Goal: Task Accomplishment & Management: Manage account settings

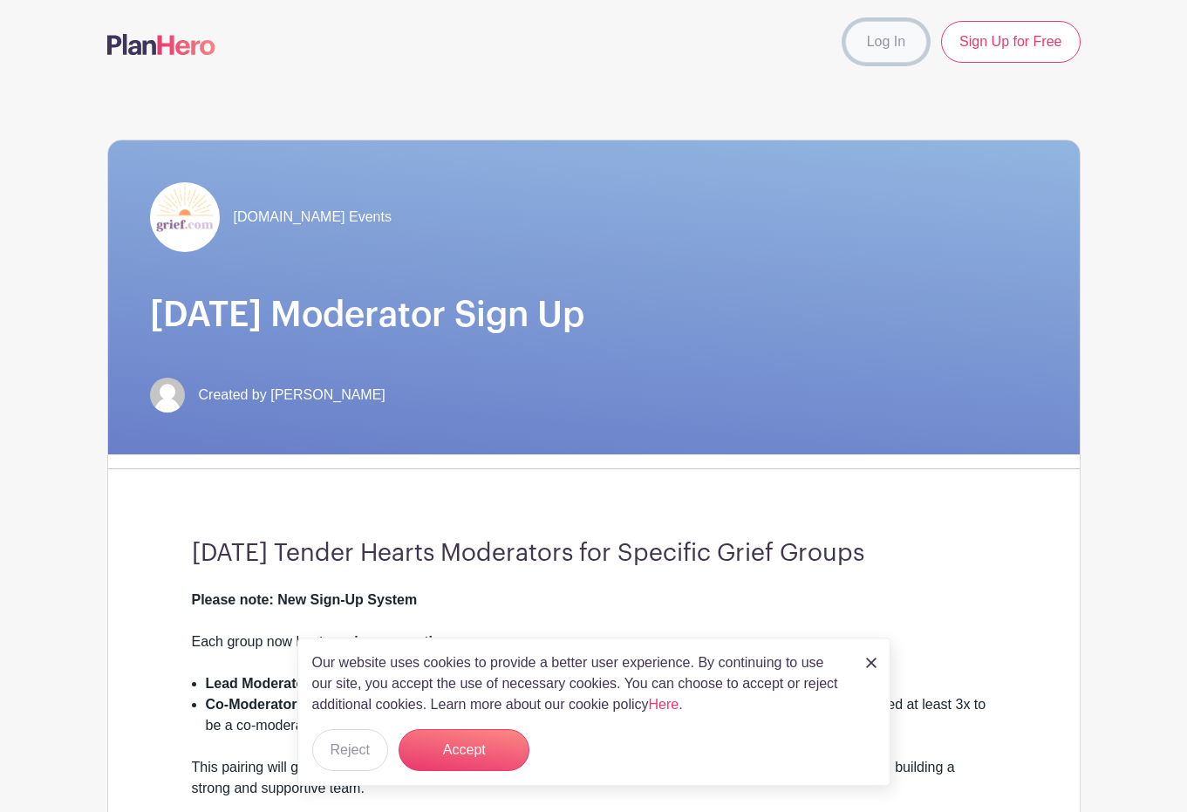
click at [886, 34] on link "Log In" at bounding box center [886, 42] width 82 height 42
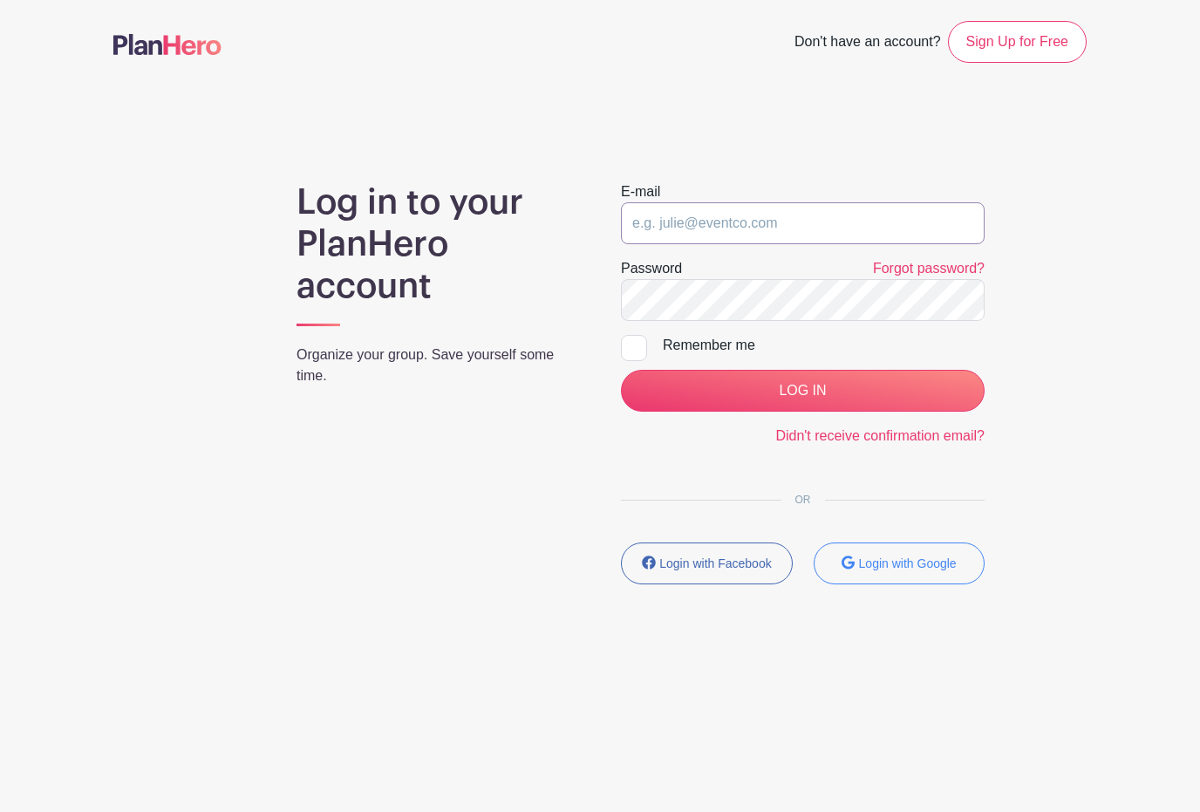
click at [729, 224] on input "email" at bounding box center [803, 223] width 364 height 42
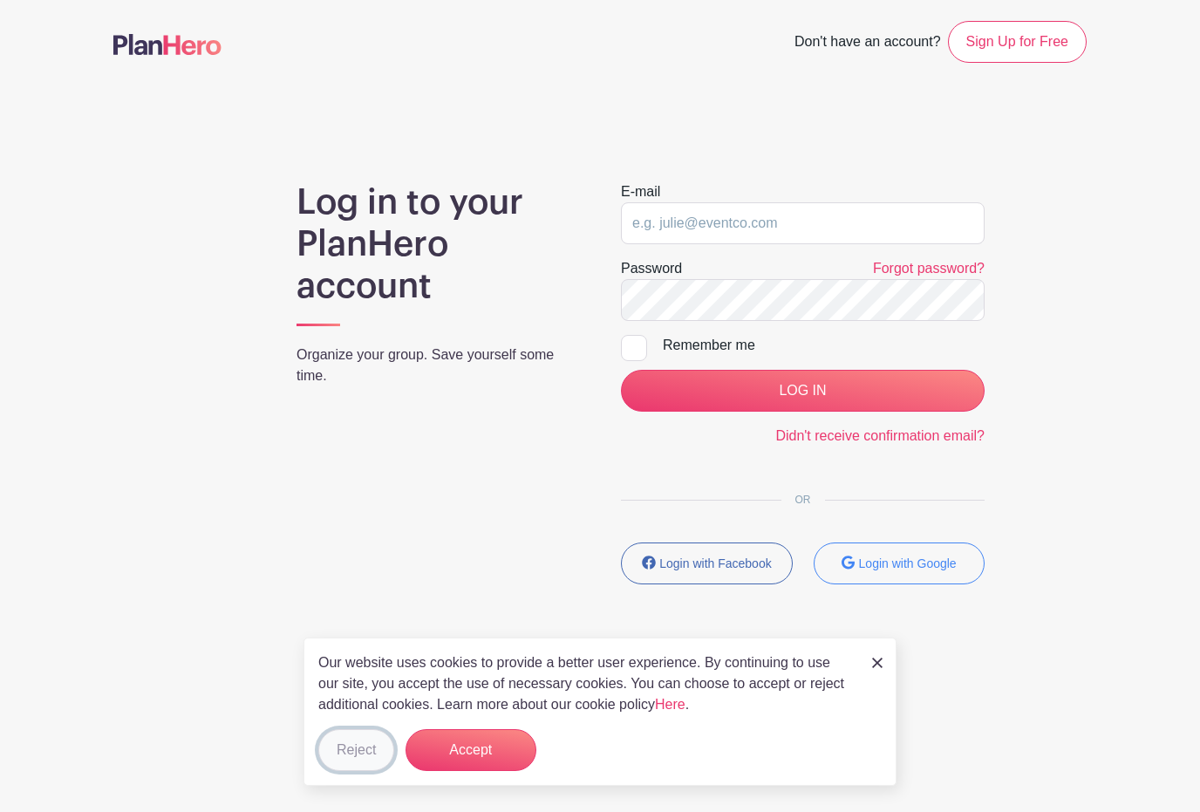
click at [350, 741] on button "Reject" at bounding box center [356, 750] width 76 height 42
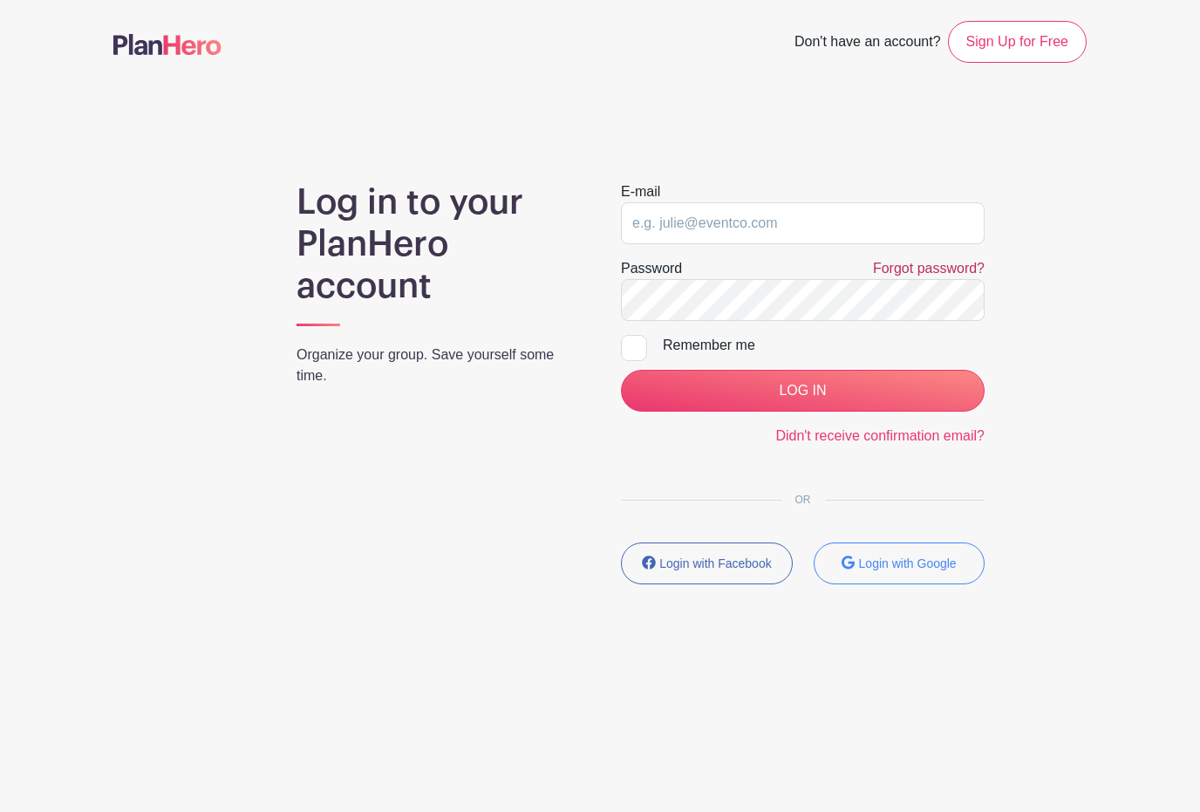
click at [896, 268] on link "Forgot password?" at bounding box center [929, 268] width 112 height 15
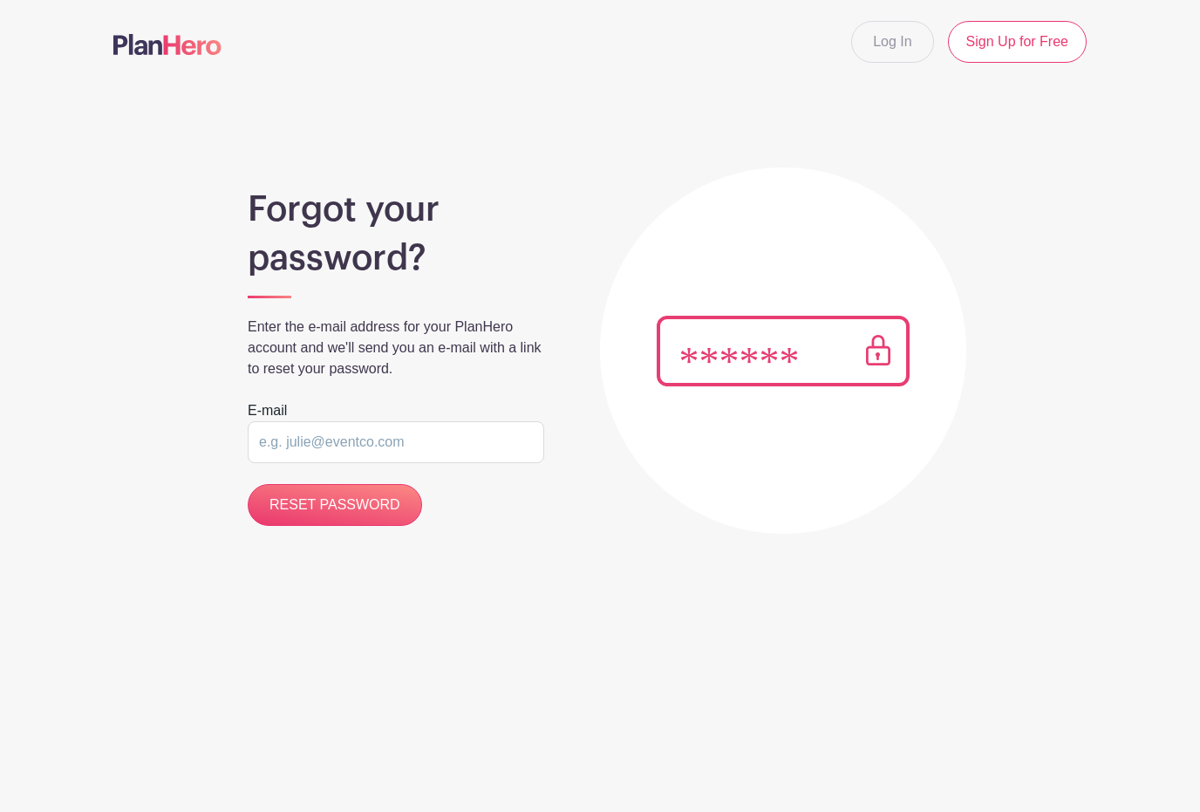
click at [312, 441] on input "email" at bounding box center [396, 442] width 297 height 42
type input "theostomyartists@gmail.com"
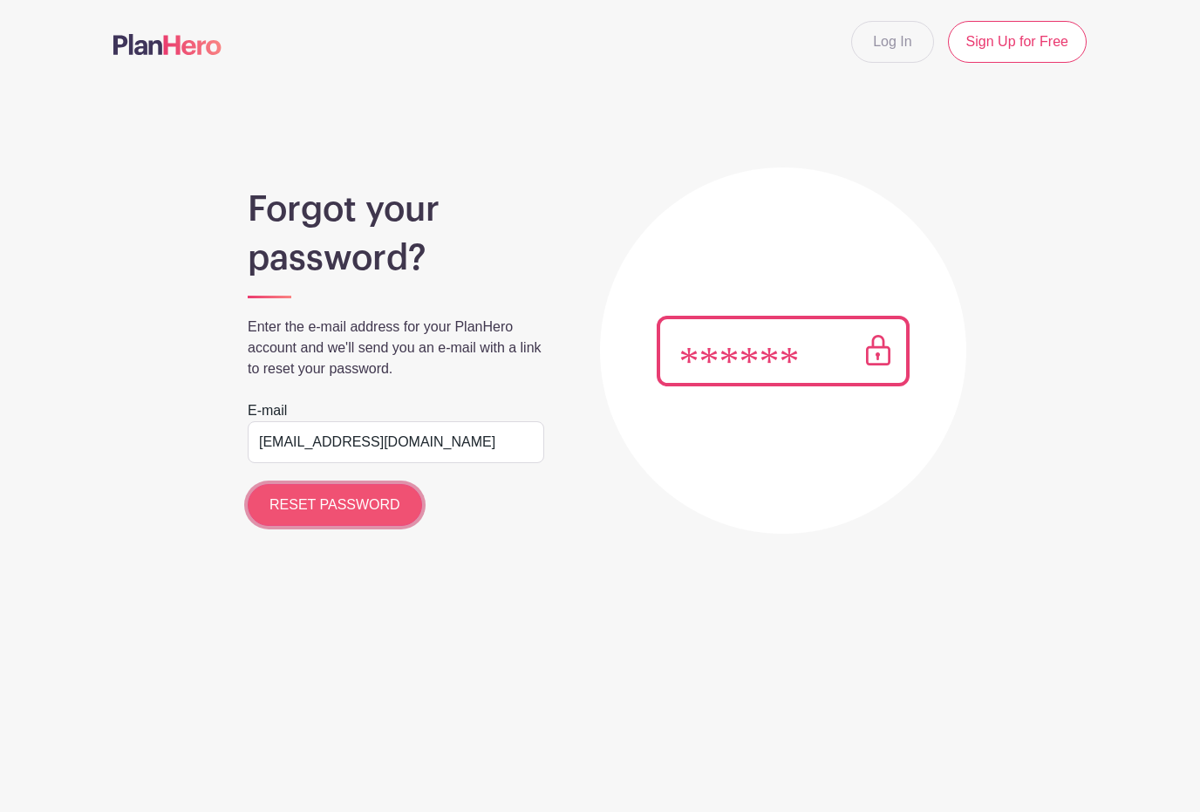
click at [304, 505] on input "RESET PASSWORD" at bounding box center [335, 505] width 174 height 42
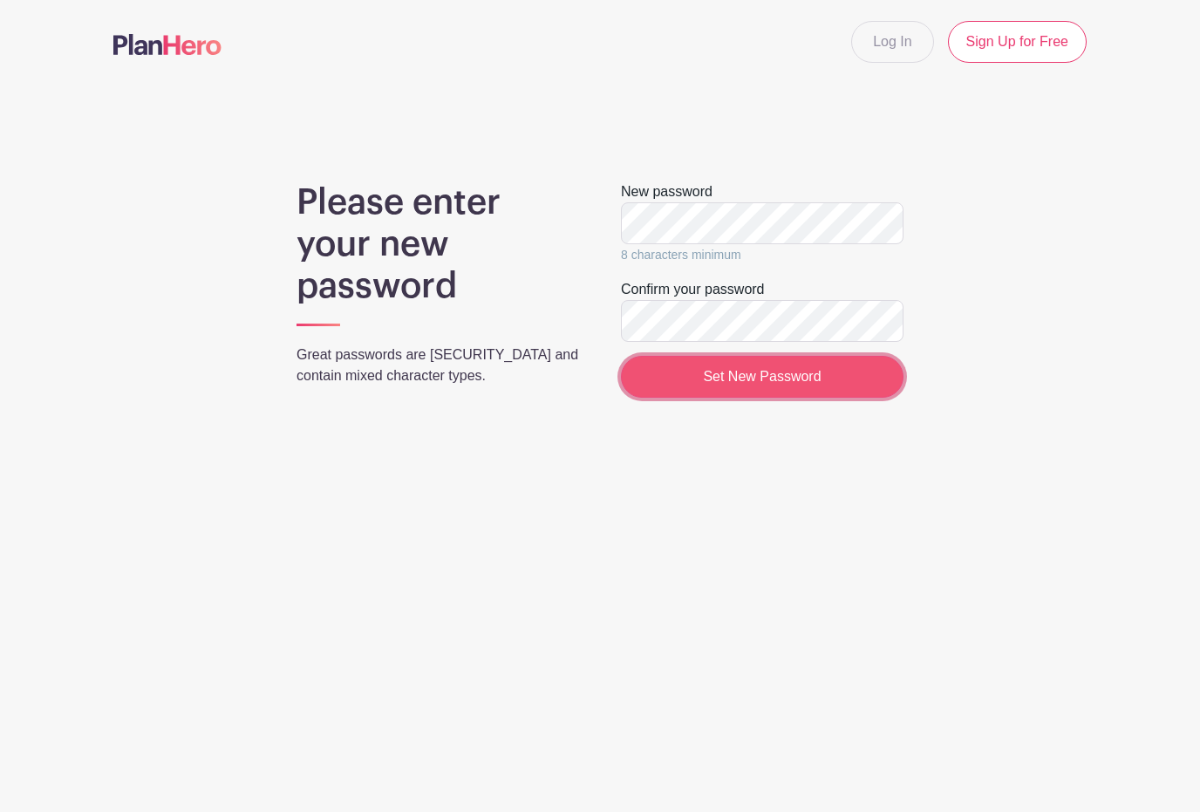
click at [721, 376] on input "Set New Password" at bounding box center [762, 377] width 283 height 42
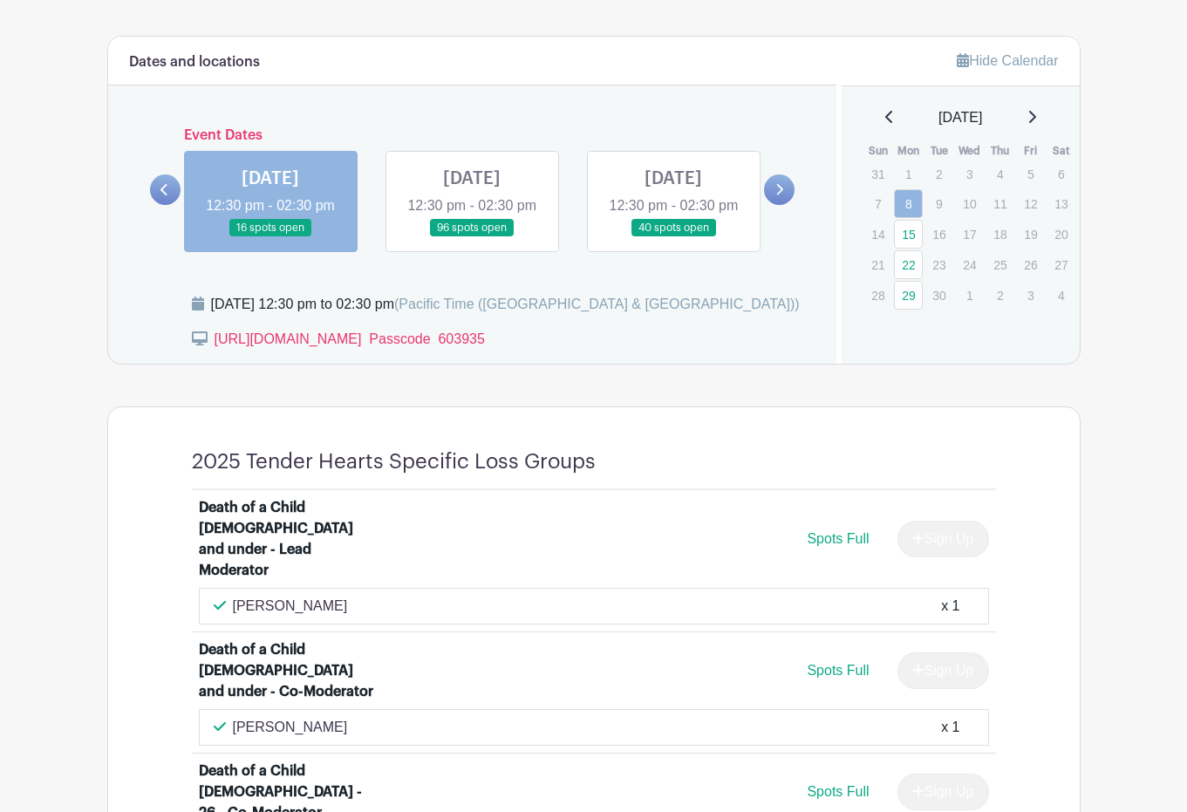
scroll to position [1034, 0]
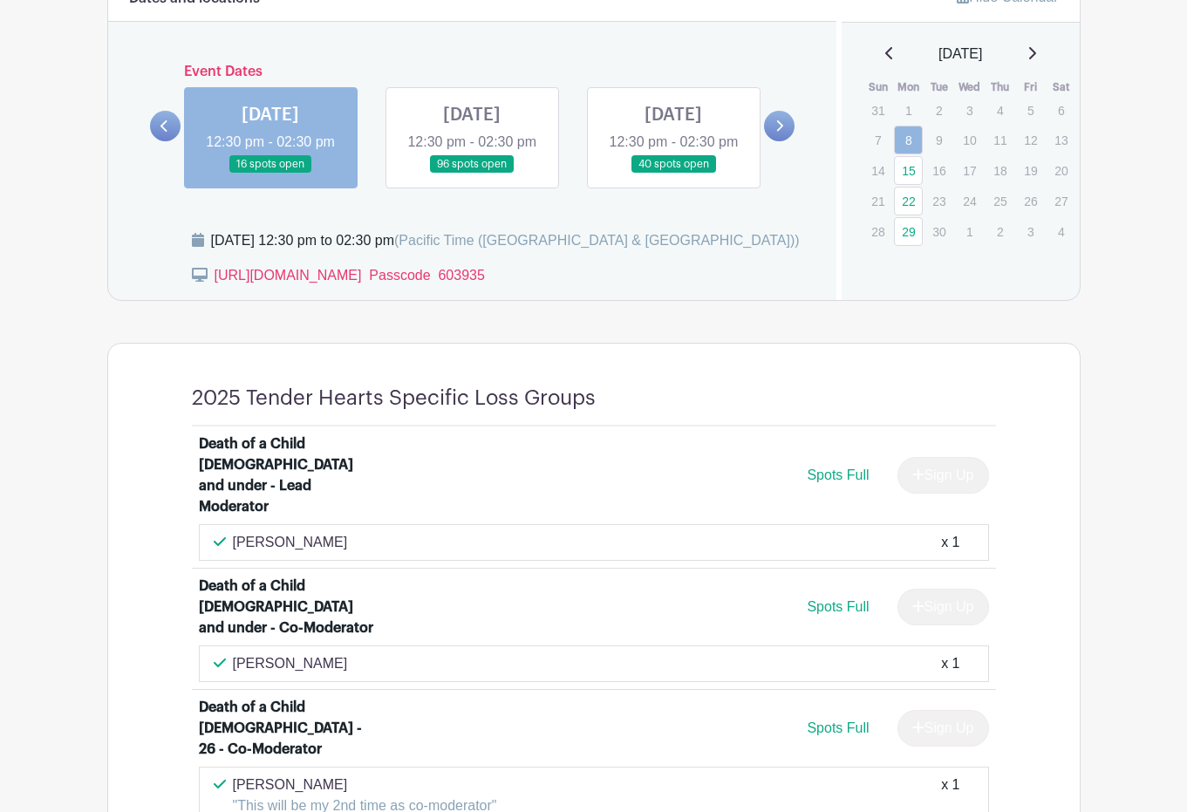
click at [270, 174] on link at bounding box center [270, 174] width 0 height 0
